Goal: Find contact information: Find contact information

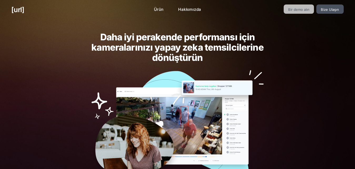
click at [304, 6] on link "Bir demo alın" at bounding box center [299, 8] width 31 height 9
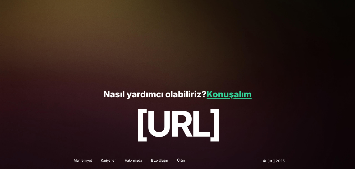
scroll to position [147, 0]
click at [226, 92] on font "Konuşalım" at bounding box center [228, 94] width 45 height 10
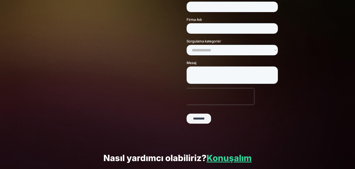
scroll to position [27, 0]
